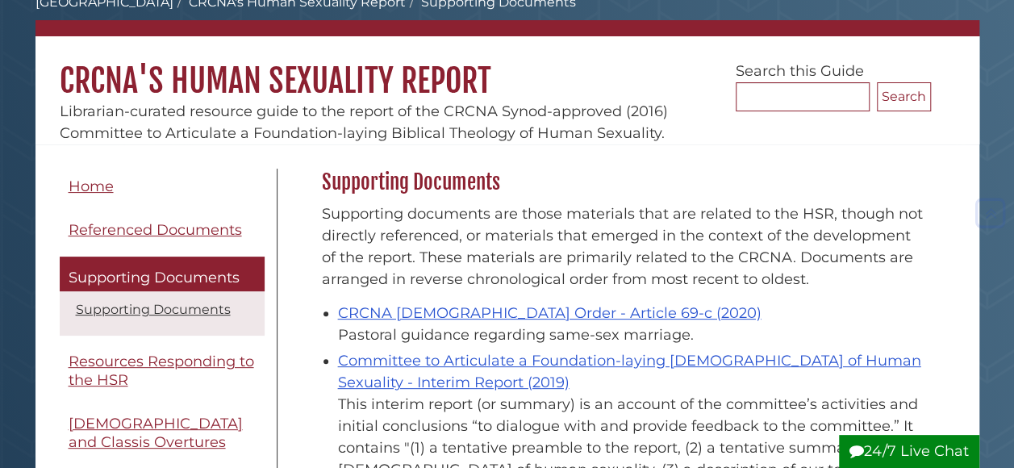
scroll to position [97, 0]
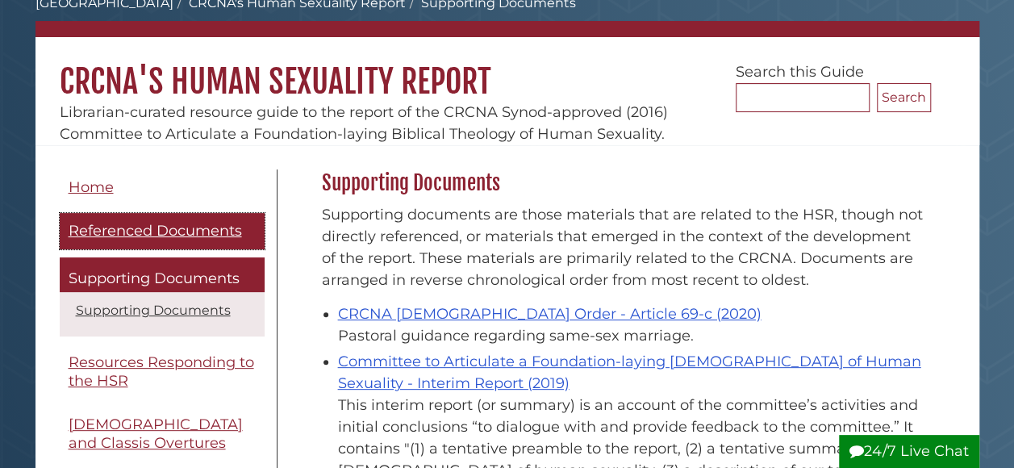
click at [223, 224] on span "Referenced Documents" at bounding box center [156, 231] width 174 height 18
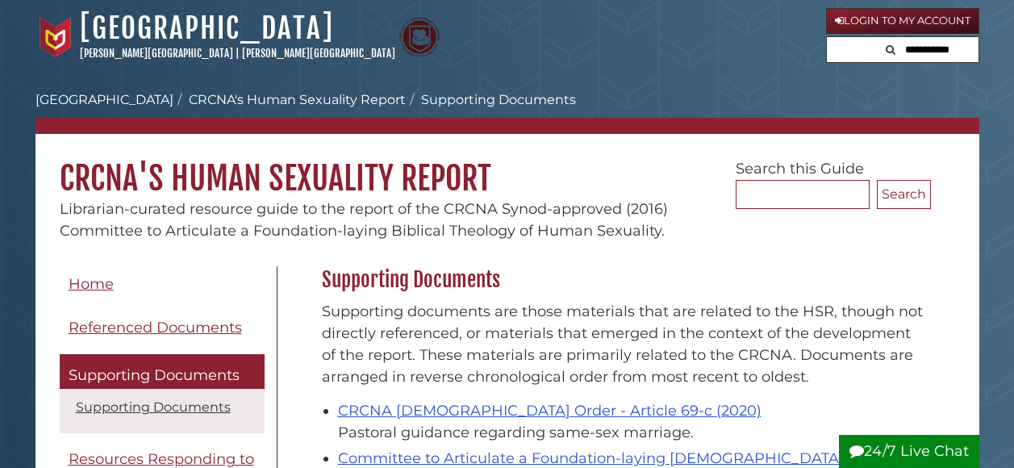
scroll to position [97, 0]
